Goal: Information Seeking & Learning: Check status

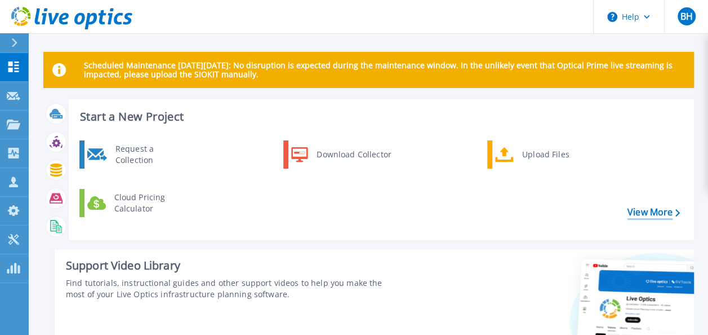
click at [638, 207] on link "View More" at bounding box center [653, 212] width 52 height 11
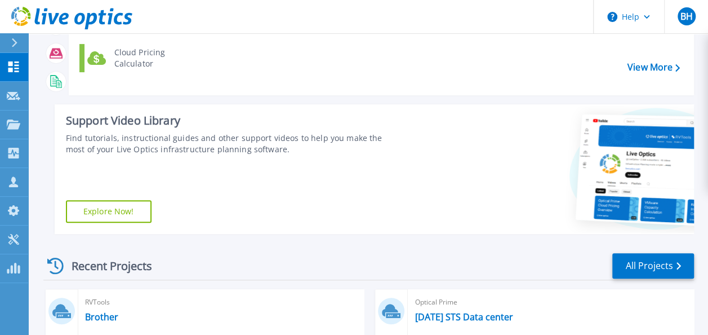
scroll to position [146, 0]
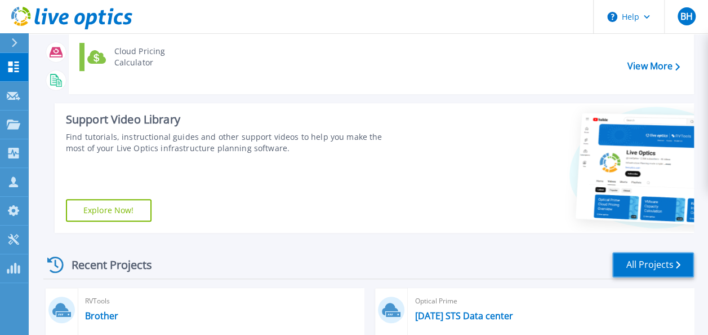
click at [660, 259] on link "All Projects" at bounding box center [653, 264] width 82 height 25
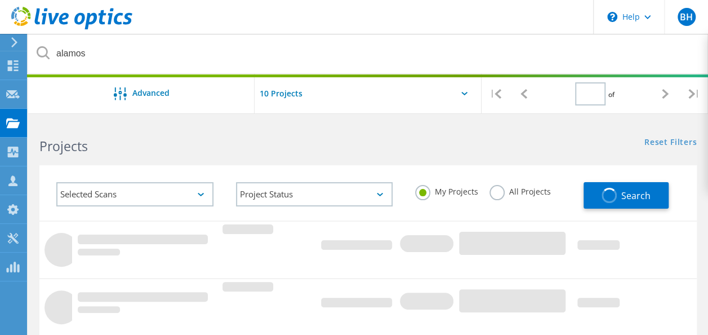
type input "1"
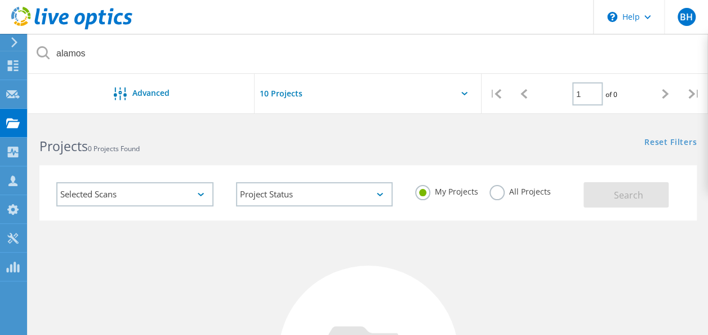
click at [523, 194] on label "All Projects" at bounding box center [519, 190] width 61 height 11
click at [0, 0] on input "All Projects" at bounding box center [0, 0] width 0 height 0
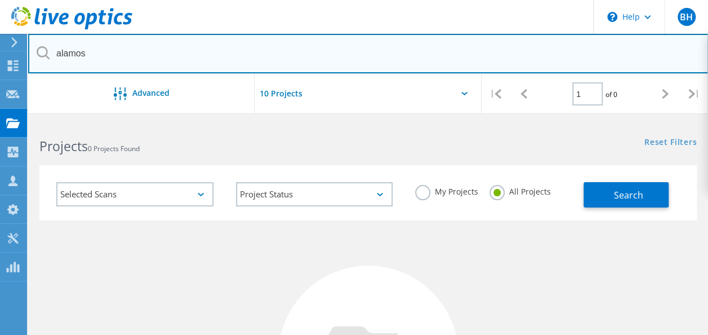
click at [201, 64] on input "alamos" at bounding box center [368, 53] width 680 height 39
type input "nuvona"
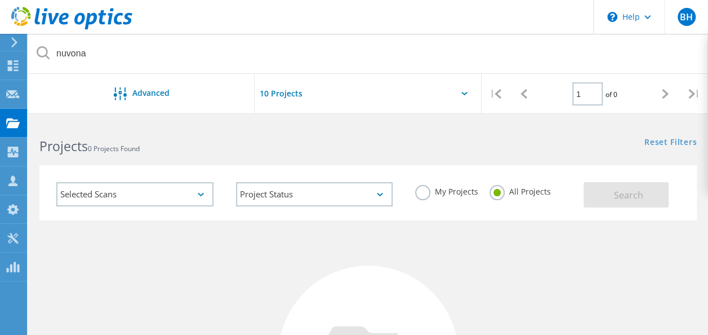
click at [286, 152] on h2 "Projects 0 Projects Found" at bounding box center [197, 146] width 317 height 19
click at [51, 12] on icon at bounding box center [71, 18] width 121 height 23
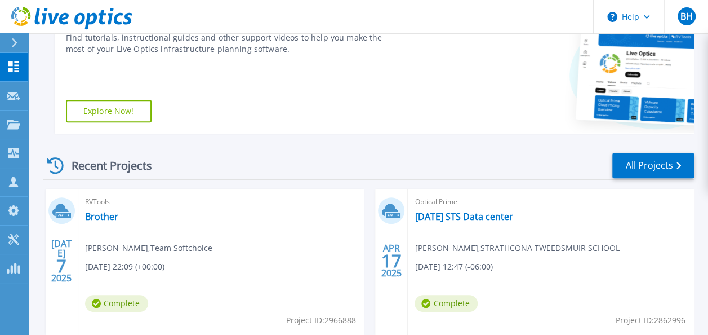
scroll to position [247, 0]
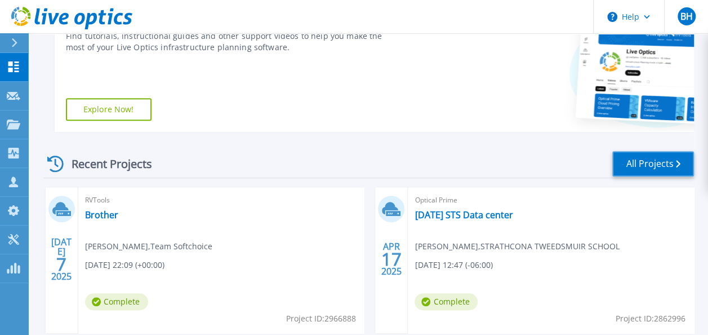
click at [651, 166] on link "All Projects" at bounding box center [653, 163] width 82 height 25
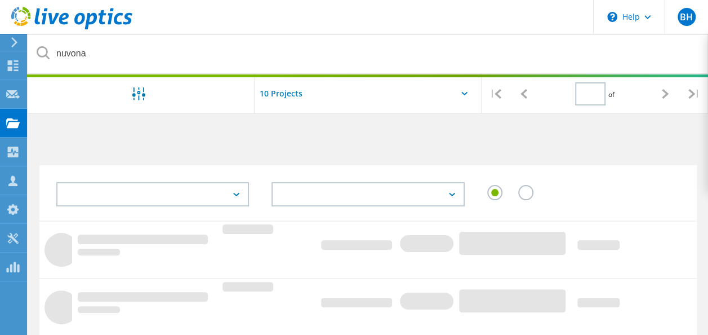
type input "1"
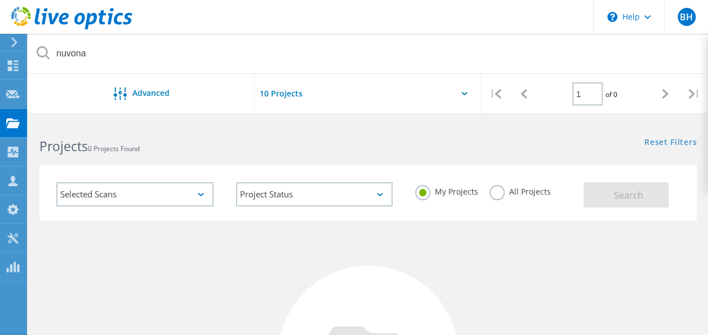
click at [518, 193] on label "All Projects" at bounding box center [519, 190] width 61 height 11
click at [0, 0] on input "All Projects" at bounding box center [0, 0] width 0 height 0
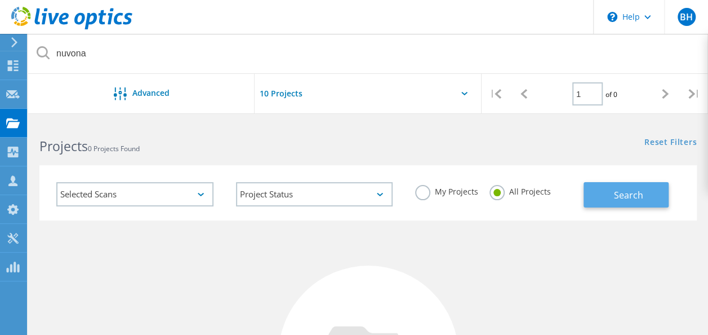
click at [632, 194] on span "Search" at bounding box center [627, 195] width 29 height 12
click at [626, 198] on span "Search" at bounding box center [627, 195] width 29 height 12
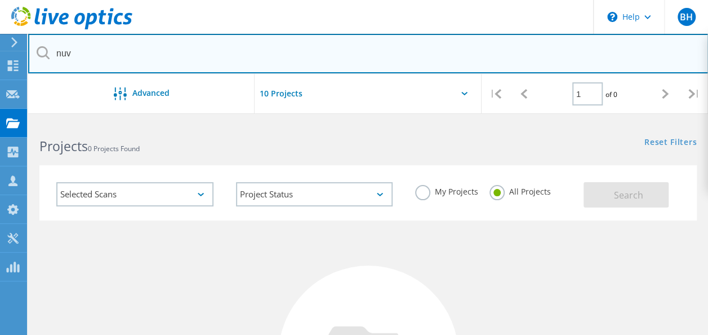
click at [253, 38] on input "nuv" at bounding box center [368, 53] width 680 height 39
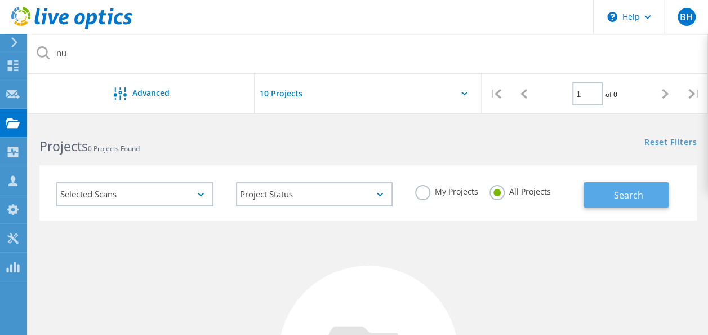
click at [630, 191] on span "Search" at bounding box center [627, 195] width 29 height 12
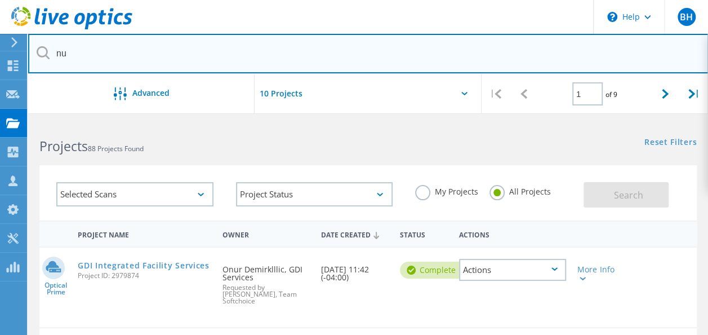
click at [81, 57] on input "nu" at bounding box center [368, 53] width 680 height 39
type input "n"
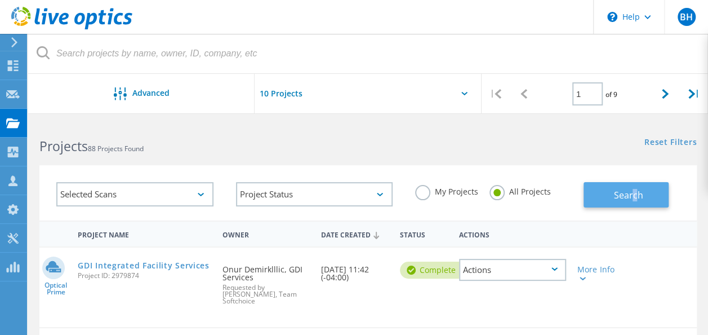
drag, startPoint x: 634, startPoint y: 208, endPoint x: 638, endPoint y: 201, distance: 8.1
click at [638, 201] on div "Selected Scans Project Status In Progress Complete Published Anonymous Archived…" at bounding box center [367, 192] width 657 height 55
click at [638, 201] on button "Search" at bounding box center [625, 194] width 85 height 25
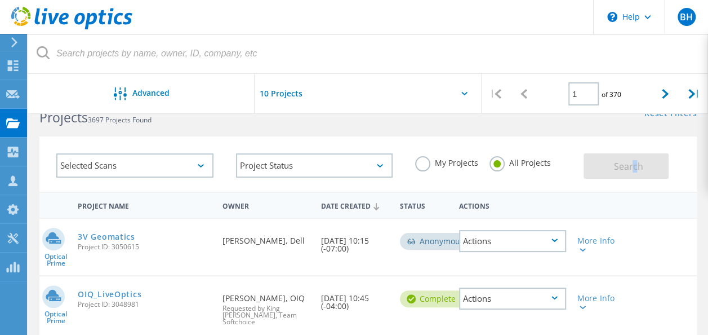
scroll to position [87, 0]
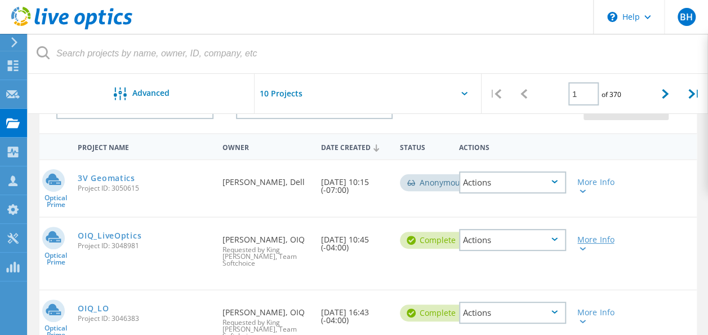
click at [586, 247] on div "More Info" at bounding box center [597, 243] width 41 height 16
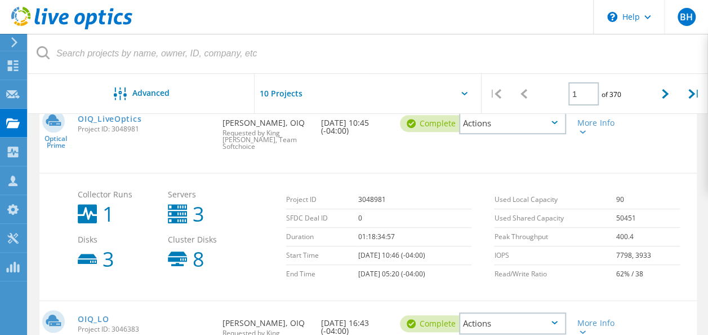
scroll to position [207, 0]
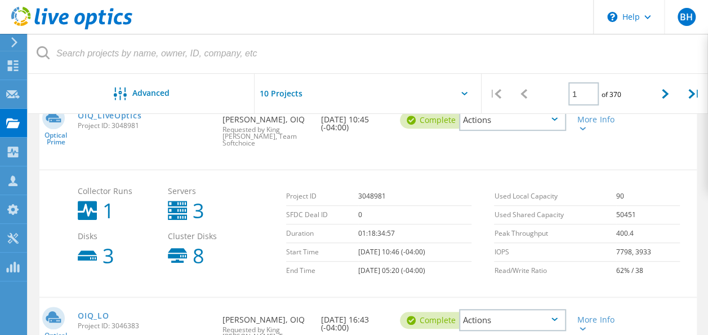
click at [367, 251] on td "[DATE] 10:46 (-04:00)" at bounding box center [414, 252] width 113 height 19
drag, startPoint x: 367, startPoint y: 251, endPoint x: 403, endPoint y: 263, distance: 38.1
click at [403, 263] on td "[DATE] 05:20 (-04:00)" at bounding box center [414, 270] width 113 height 19
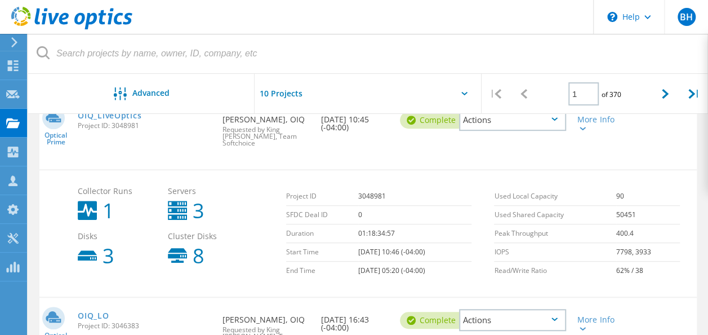
drag, startPoint x: 403, startPoint y: 263, endPoint x: 443, endPoint y: 269, distance: 40.5
click at [443, 269] on td "[DATE] 05:20 (-04:00)" at bounding box center [414, 270] width 113 height 19
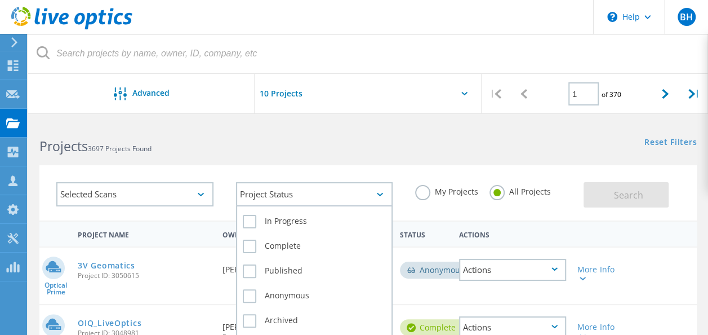
click at [349, 186] on div "Project Status" at bounding box center [314, 194] width 157 height 24
click at [253, 225] on label "In Progress" at bounding box center [315, 222] width 144 height 14
click at [0, 0] on input "In Progress" at bounding box center [0, 0] width 0 height 0
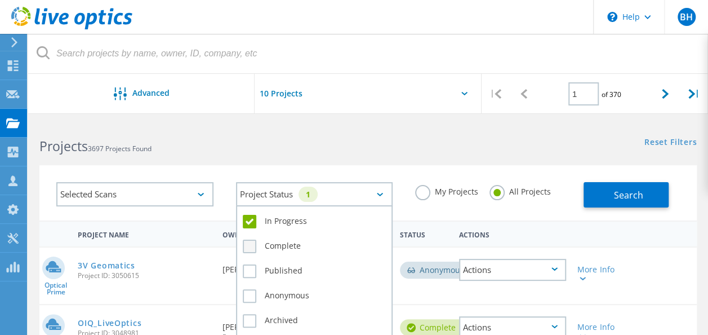
drag, startPoint x: 249, startPoint y: 223, endPoint x: 249, endPoint y: 248, distance: 25.3
click at [249, 248] on div "In Progress Complete Published Anonymous Archived Error" at bounding box center [314, 283] width 157 height 157
click at [250, 223] on label "In Progress" at bounding box center [315, 222] width 144 height 14
click at [0, 0] on input "In Progress" at bounding box center [0, 0] width 0 height 0
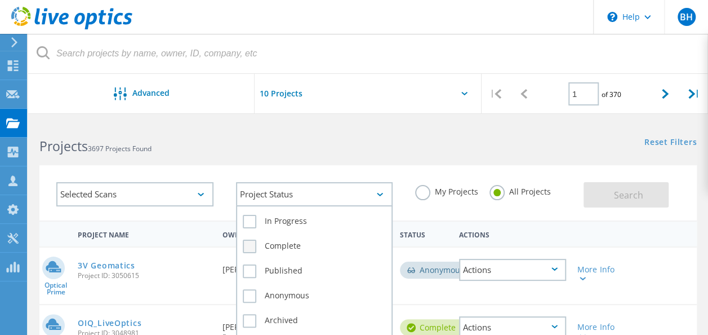
click at [250, 242] on label "Complete" at bounding box center [315, 246] width 144 height 14
click at [0, 0] on input "Complete" at bounding box center [0, 0] width 0 height 0
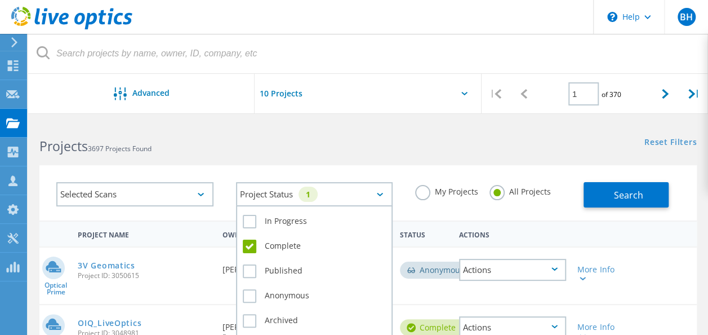
click at [250, 242] on label "Complete" at bounding box center [315, 246] width 144 height 14
click at [0, 0] on input "Complete" at bounding box center [0, 0] width 0 height 0
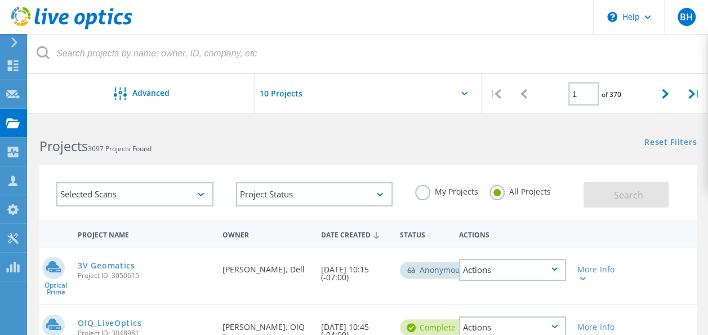
click at [211, 162] on div "Selected Scans Project Status In Progress Complete Published Anonymous Archived…" at bounding box center [368, 185] width 680 height 69
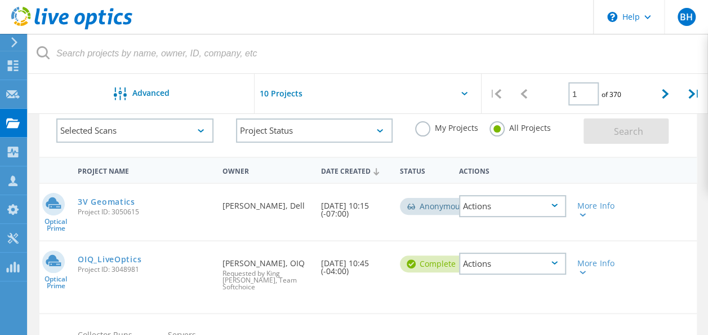
scroll to position [64, 0]
click at [371, 212] on div "Date Created [DATE] 10:15 (-07:00)" at bounding box center [354, 205] width 79 height 45
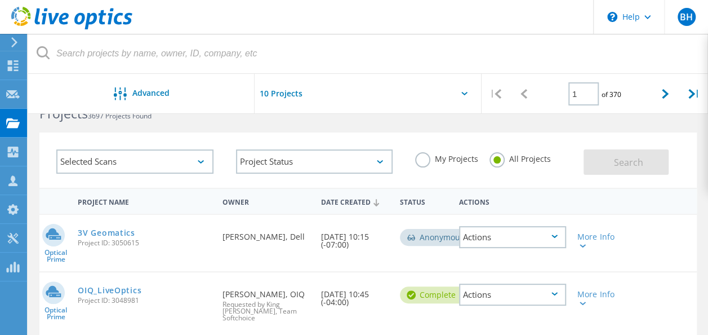
scroll to position [0, 0]
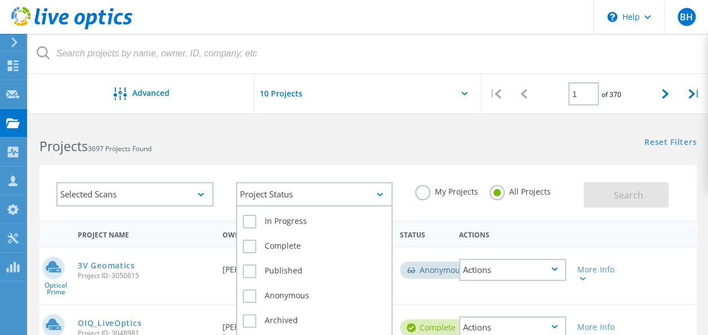
click at [269, 198] on div "Project Status" at bounding box center [314, 194] width 157 height 24
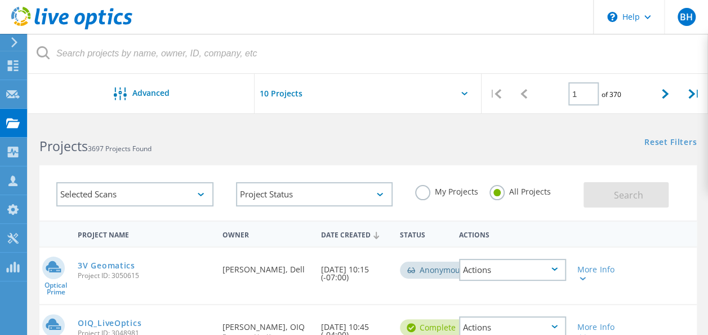
click at [155, 193] on div "Selected Scans" at bounding box center [134, 194] width 157 height 24
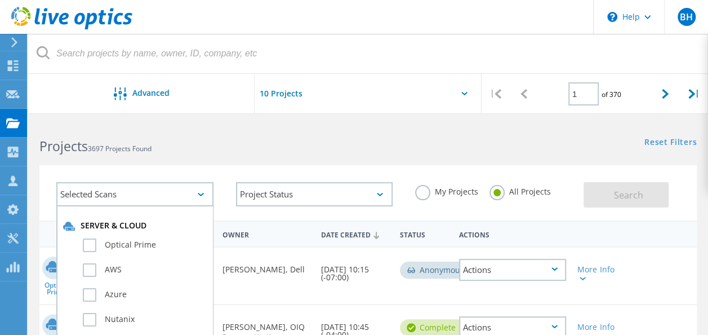
click at [155, 193] on div "Selected Scans" at bounding box center [134, 194] width 157 height 24
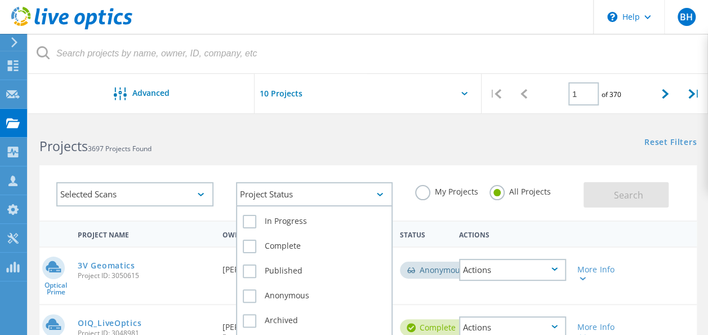
click at [289, 191] on div "Project Status" at bounding box center [314, 194] width 157 height 24
click at [250, 227] on label "In Progress" at bounding box center [315, 222] width 144 height 14
click at [0, 0] on input "In Progress" at bounding box center [0, 0] width 0 height 0
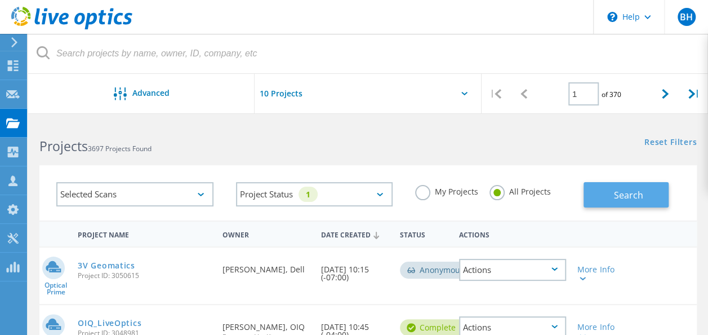
click at [636, 196] on span "Search" at bounding box center [627, 195] width 29 height 12
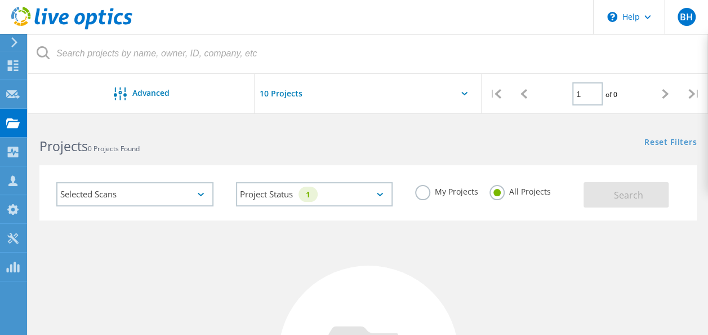
click at [426, 191] on label "My Projects" at bounding box center [446, 190] width 63 height 11
click at [0, 0] on input "My Projects" at bounding box center [0, 0] width 0 height 0
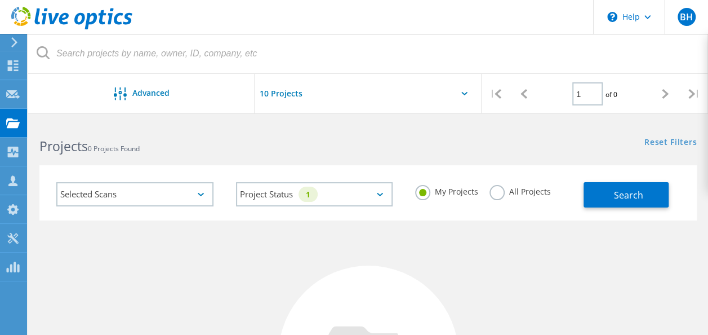
click at [501, 188] on label "All Projects" at bounding box center [519, 190] width 61 height 11
click at [0, 0] on input "All Projects" at bounding box center [0, 0] width 0 height 0
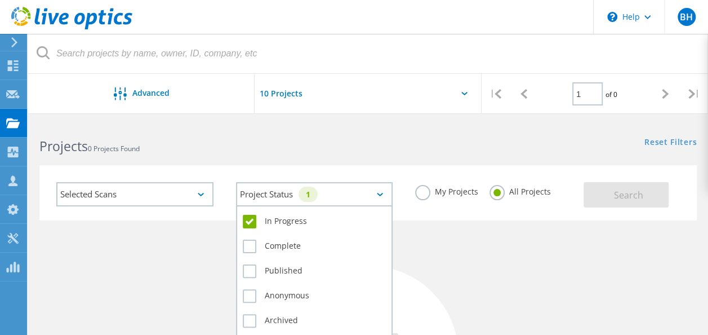
click at [366, 189] on div "Project Status 1" at bounding box center [314, 194] width 157 height 24
click at [249, 222] on label "In Progress" at bounding box center [315, 222] width 144 height 14
click at [0, 0] on input "In Progress" at bounding box center [0, 0] width 0 height 0
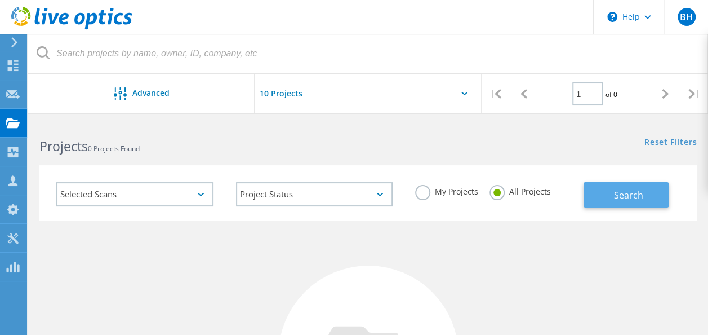
click at [617, 193] on span "Search" at bounding box center [627, 195] width 29 height 12
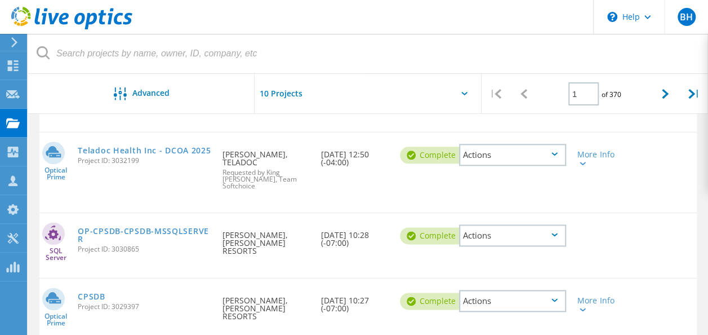
scroll to position [622, 0]
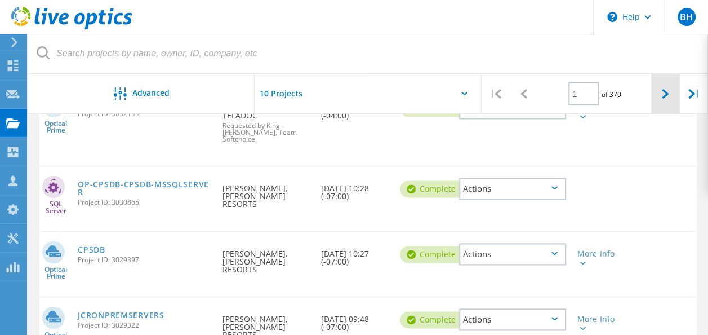
click at [669, 95] on div at bounding box center [665, 94] width 28 height 40
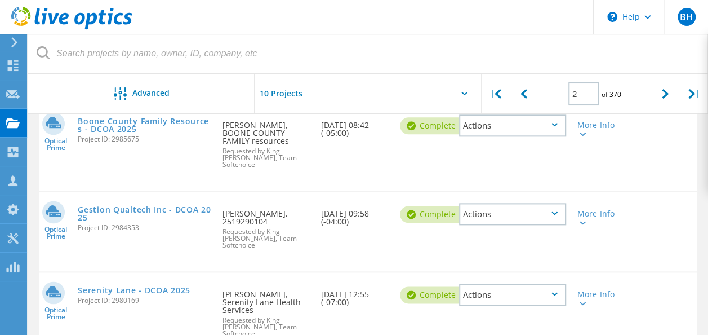
scroll to position [686, 0]
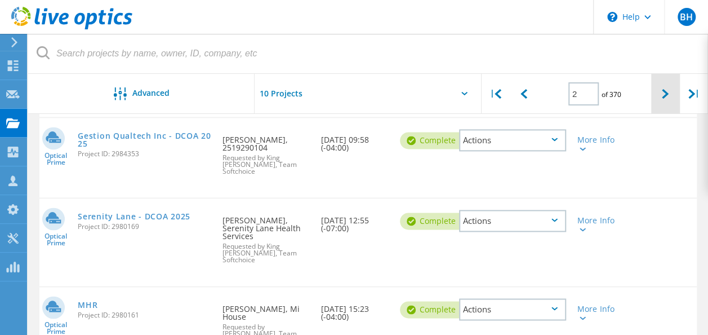
click at [665, 96] on icon at bounding box center [665, 94] width 7 height 10
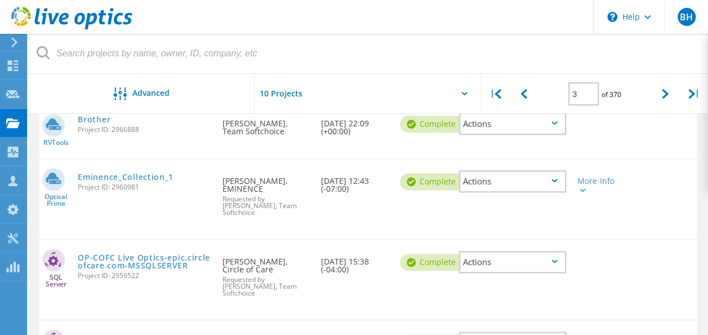
scroll to position [645, 0]
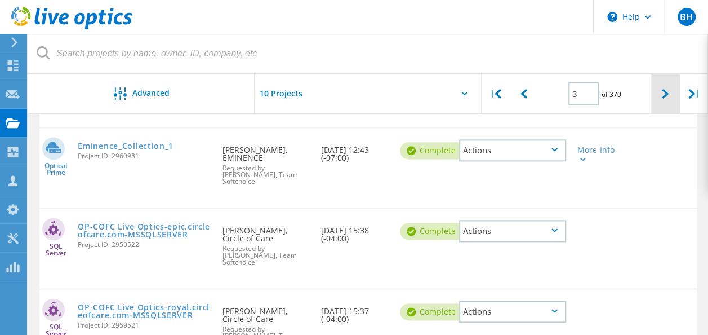
click at [665, 90] on icon at bounding box center [665, 94] width 7 height 10
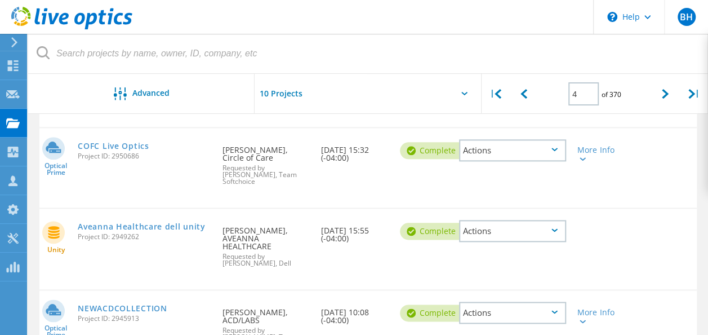
scroll to position [662, 0]
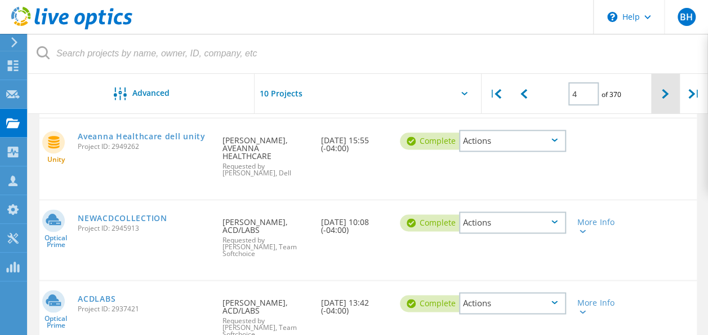
click at [662, 96] on icon at bounding box center [665, 94] width 7 height 10
type input "5"
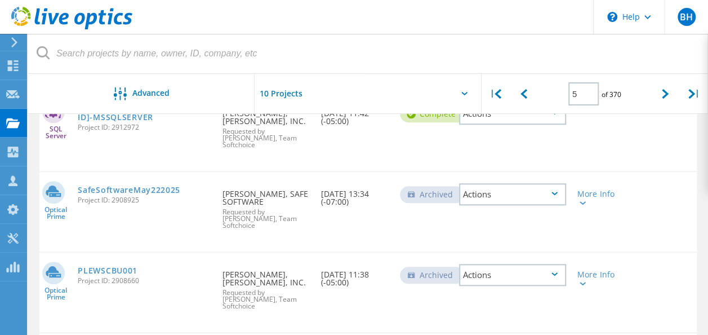
scroll to position [406, 0]
click at [132, 186] on link "SafeSoftwareMay222025" at bounding box center [129, 190] width 103 height 8
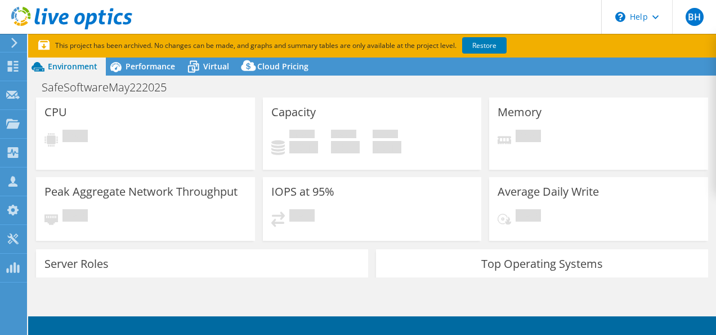
select select "USD"
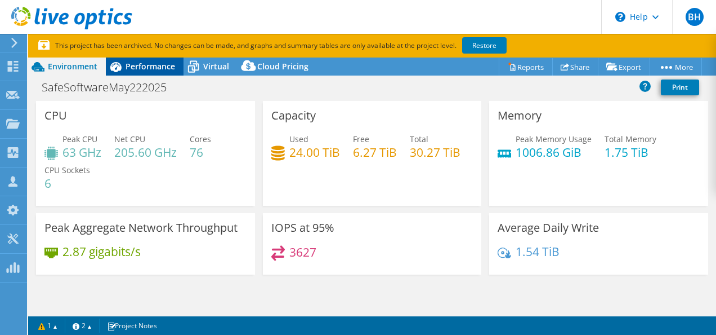
click at [146, 72] on div "Performance" at bounding box center [145, 66] width 78 height 18
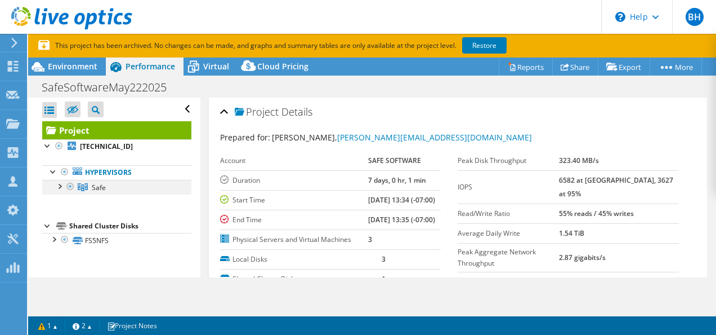
click at [59, 186] on div at bounding box center [59, 185] width 11 height 11
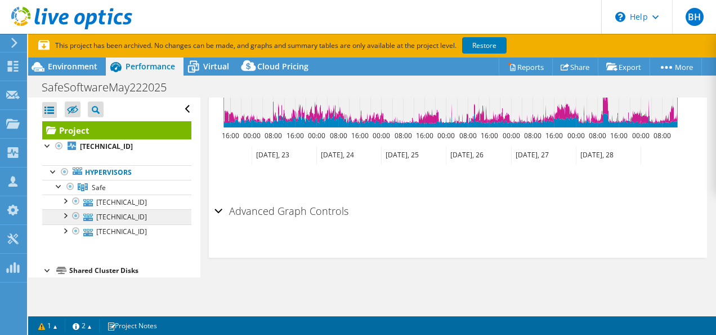
scroll to position [26, 0]
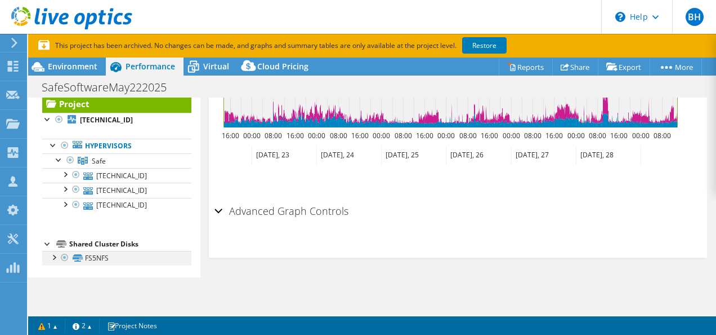
click at [55, 257] on div at bounding box center [53, 256] width 11 height 11
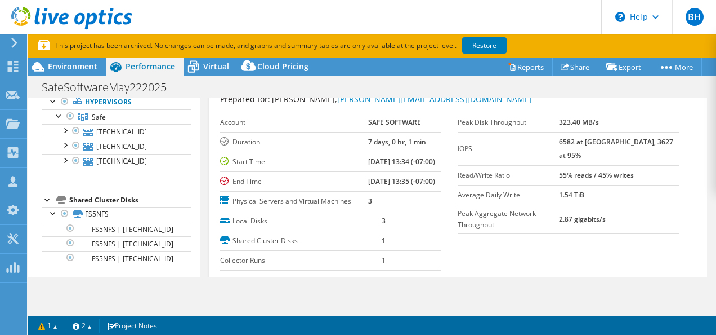
scroll to position [0, 0]
